Goal: Browse casually

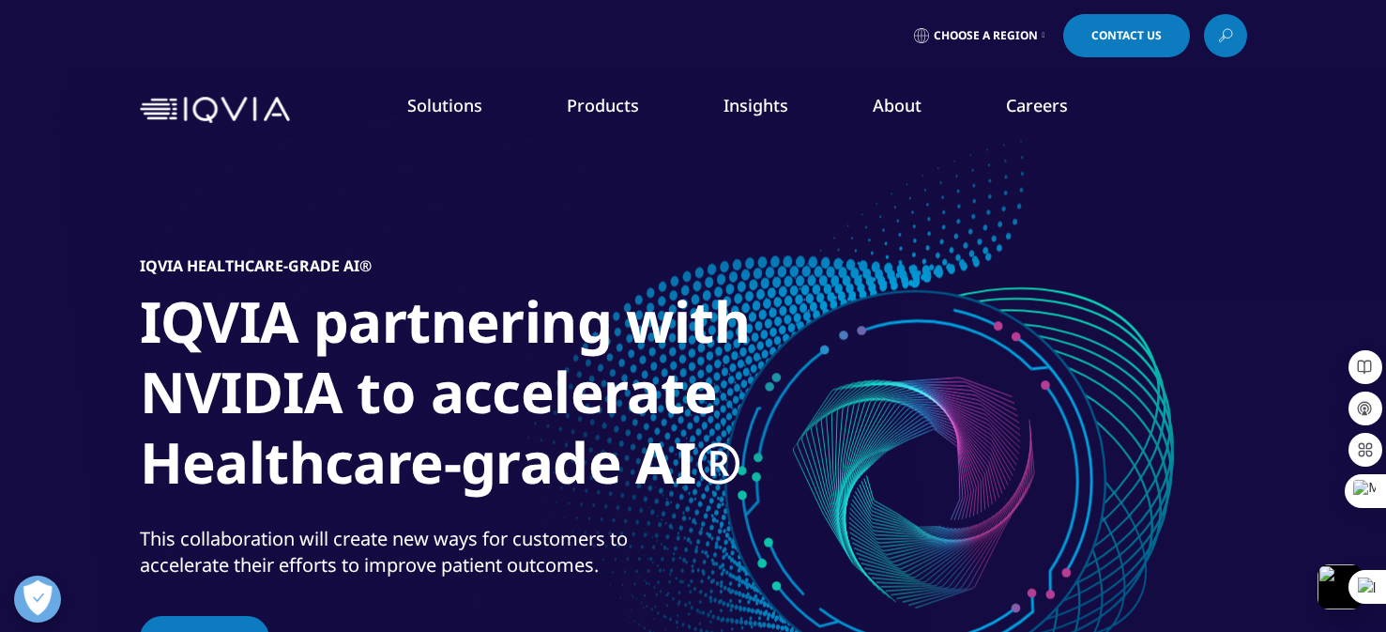
scroll to position [734, 0]
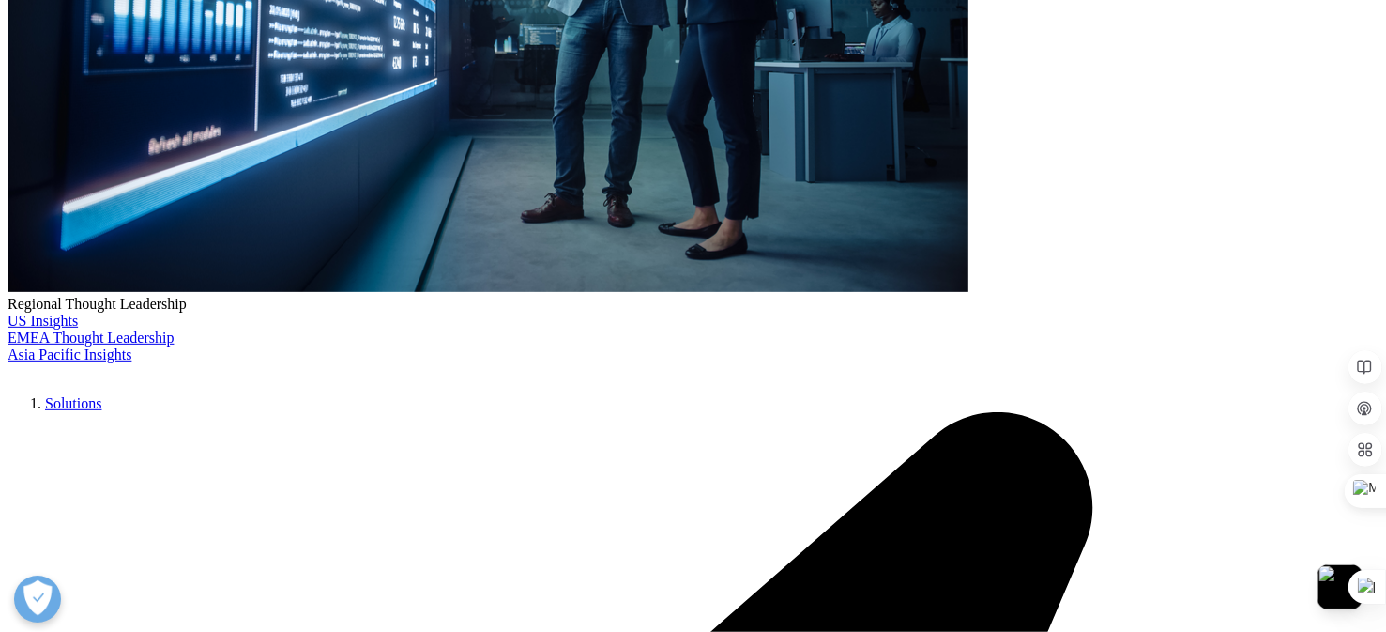
scroll to position [480, 0]
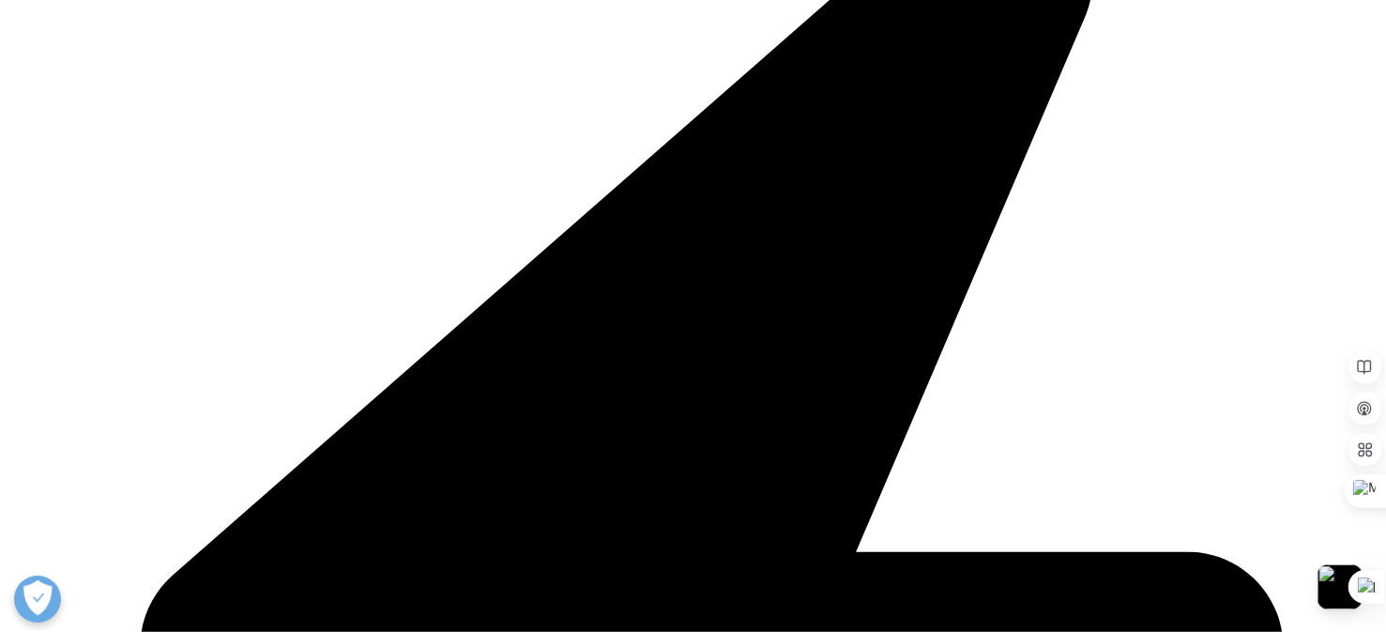
scroll to position [480, 0]
